Goal: Task Accomplishment & Management: Complete application form

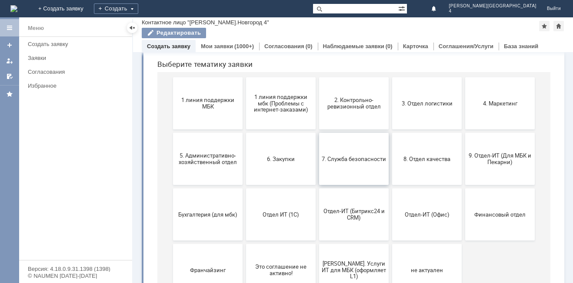
scroll to position [83, 0]
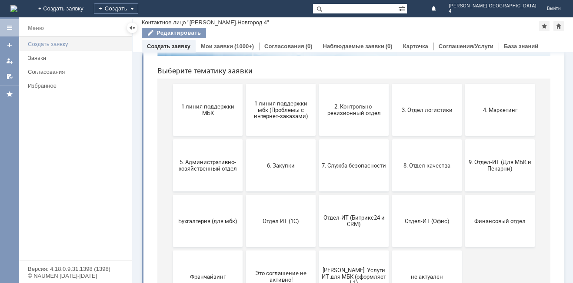
click at [76, 43] on div "Создать заявку" at bounding box center [77, 44] width 99 height 7
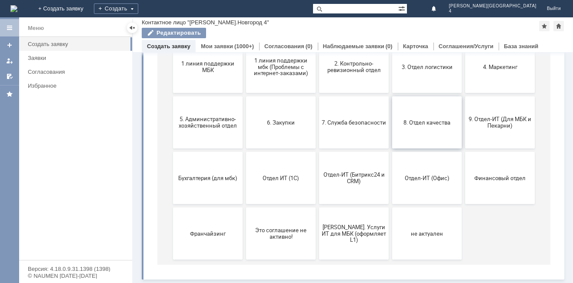
scroll to position [83, 0]
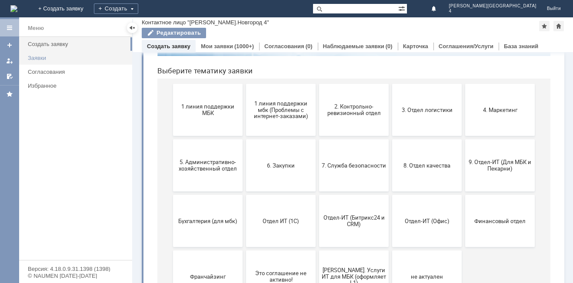
click at [73, 58] on div "Заявки" at bounding box center [77, 58] width 99 height 7
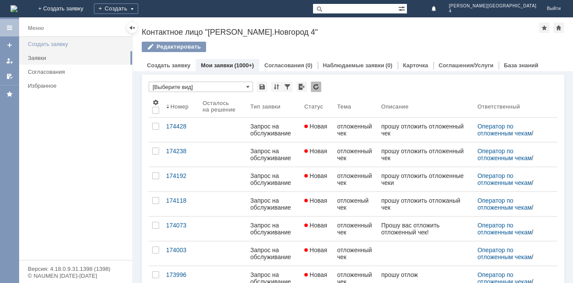
click at [53, 42] on div "Создать заявку" at bounding box center [77, 44] width 99 height 7
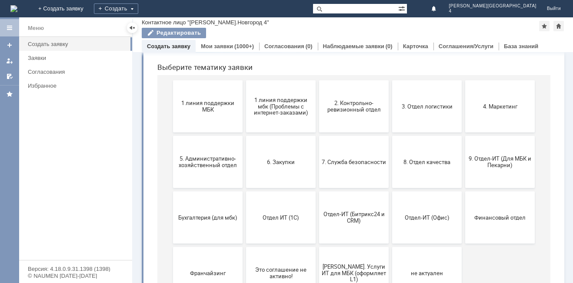
scroll to position [87, 0]
click at [226, 113] on button "1 линия поддержки МБК" at bounding box center [208, 106] width 70 height 52
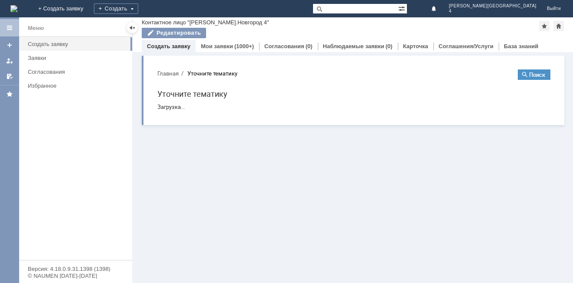
scroll to position [0, 0]
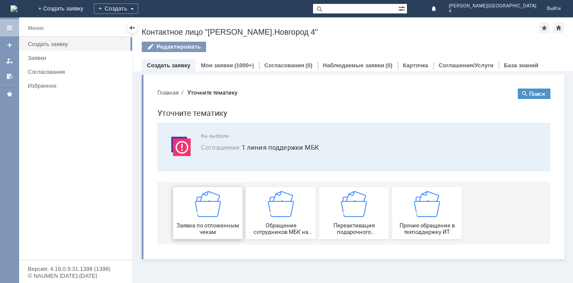
click at [223, 219] on div "Заявка по отложенным чекам" at bounding box center [207, 213] width 64 height 44
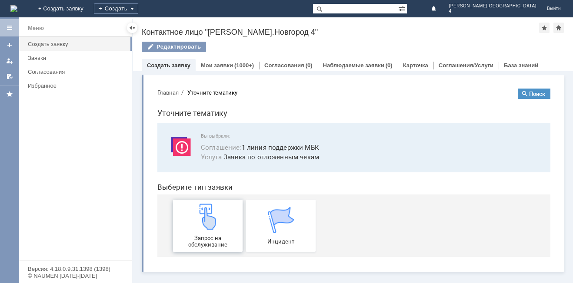
click at [218, 215] on img at bounding box center [208, 217] width 26 height 26
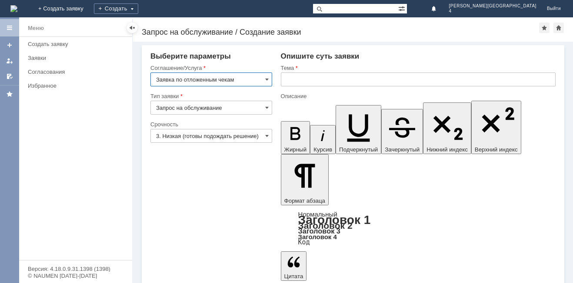
click at [222, 74] on input "Заявка по отложенным чекам" at bounding box center [211, 80] width 122 height 14
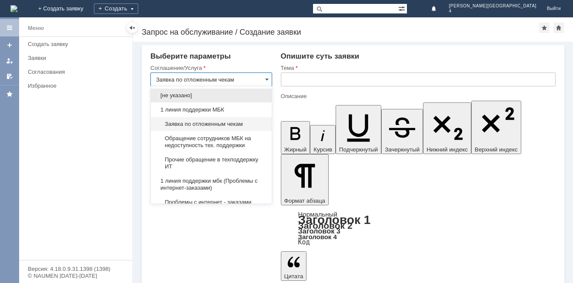
click at [210, 122] on span "Заявка по отложенным чекам" at bounding box center [211, 124] width 110 height 7
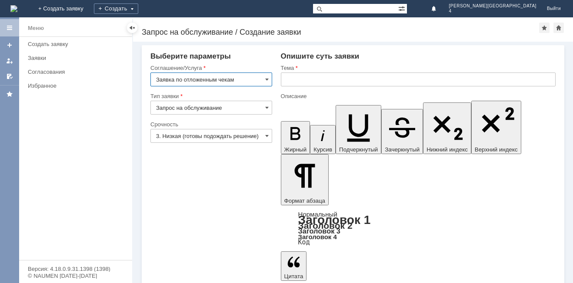
type input "Заявка по отложенным чекам"
click at [220, 112] on input "Запрос на обслуживание" at bounding box center [211, 108] width 122 height 14
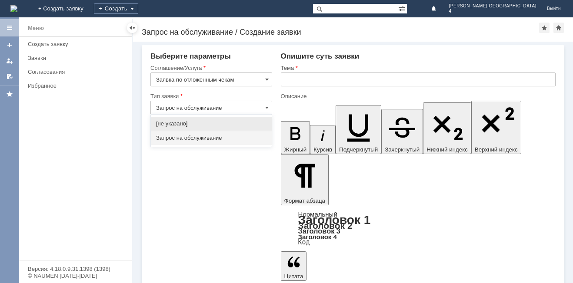
click at [212, 133] on div "Запрос на обслуживание" at bounding box center [211, 138] width 121 height 14
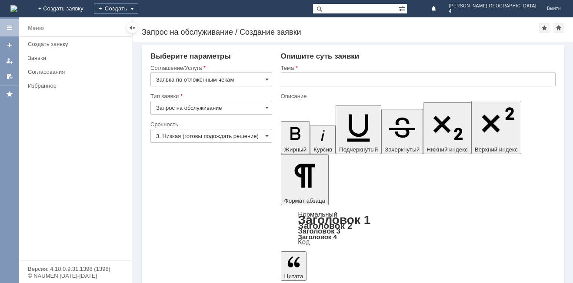
type input "Запрос на обслуживание"
click at [215, 136] on input "3. Низкая (готовы подождать решение)" at bounding box center [211, 136] width 122 height 14
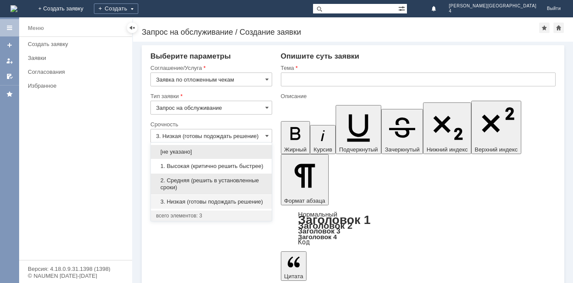
click at [238, 184] on span "2. Средняя (решить в установленные сроки)" at bounding box center [211, 184] width 110 height 14
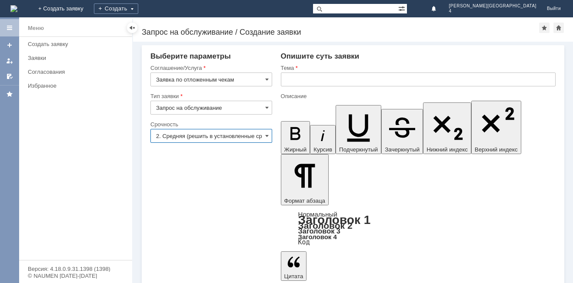
type input "2. Средняя (решить в установленные сроки)"
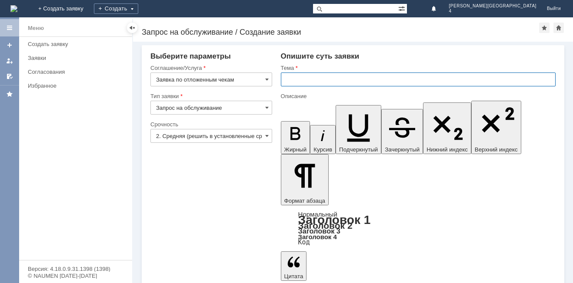
click at [384, 76] on input "text" at bounding box center [418, 80] width 275 height 14
type input "прошу отложить отложенный чек"
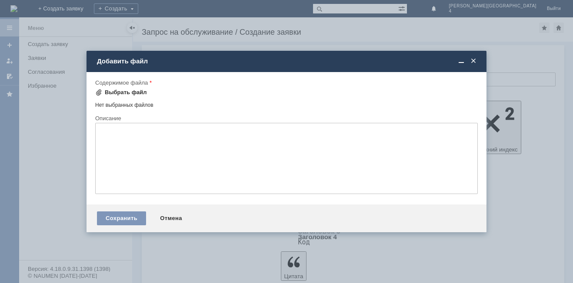
click at [121, 92] on div "Выбрать файл" at bounding box center [126, 92] width 42 height 7
click at [470, 62] on span at bounding box center [473, 61] width 9 height 8
